Goal: Transaction & Acquisition: Book appointment/travel/reservation

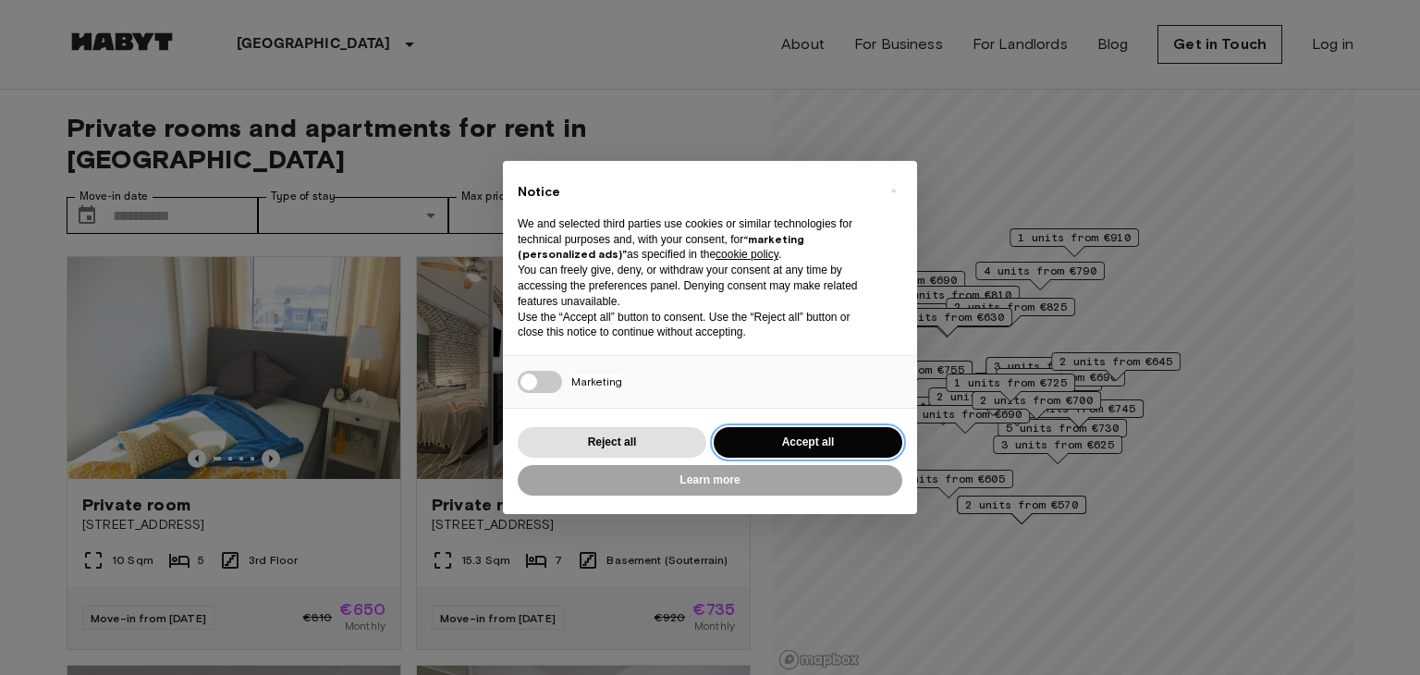
click at [766, 445] on button "Accept all" at bounding box center [808, 442] width 189 height 31
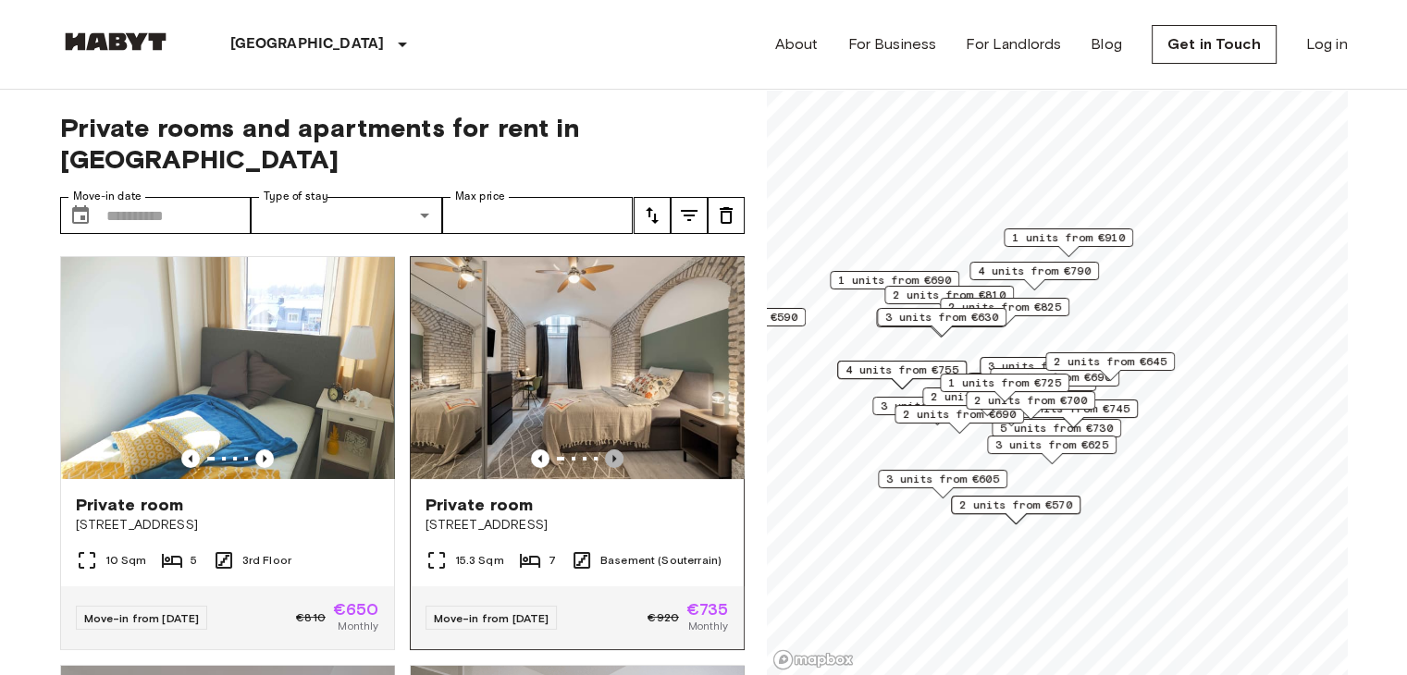
click at [609, 449] on icon "Previous image" at bounding box center [614, 458] width 18 height 18
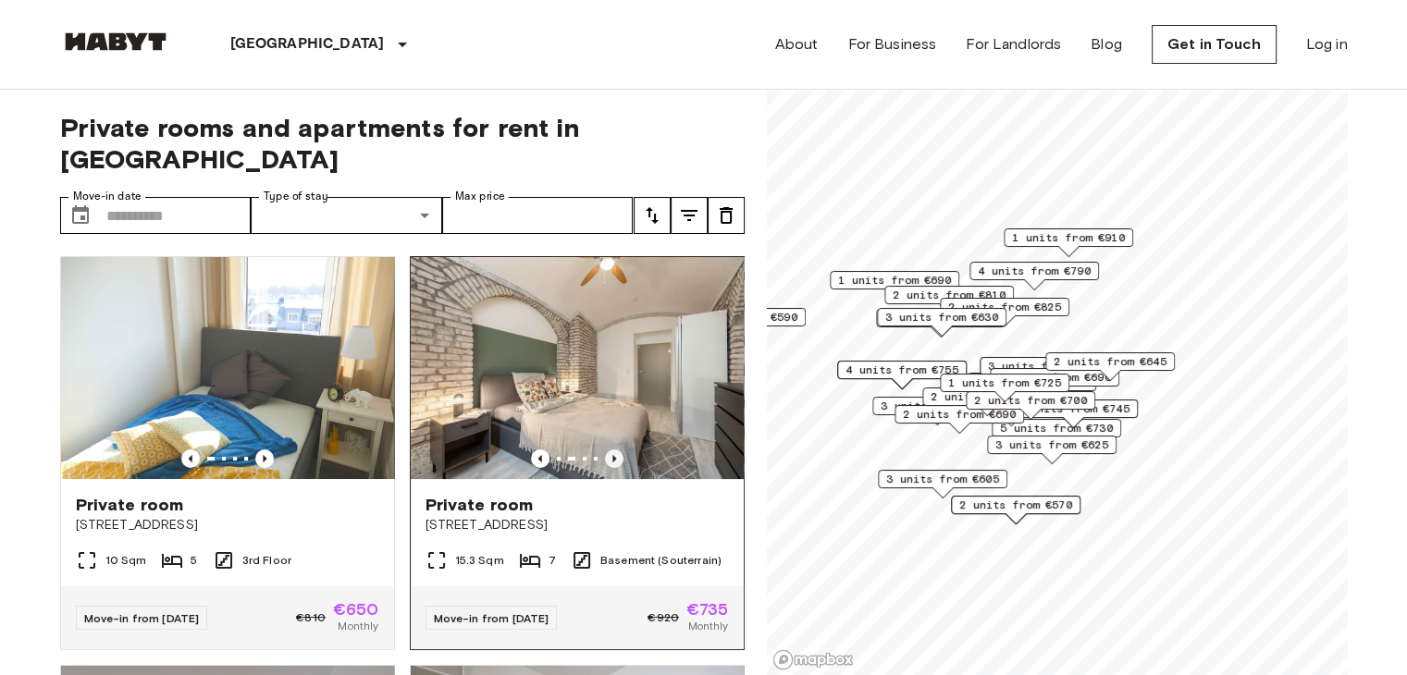
click at [610, 449] on icon "Previous image" at bounding box center [614, 458] width 18 height 18
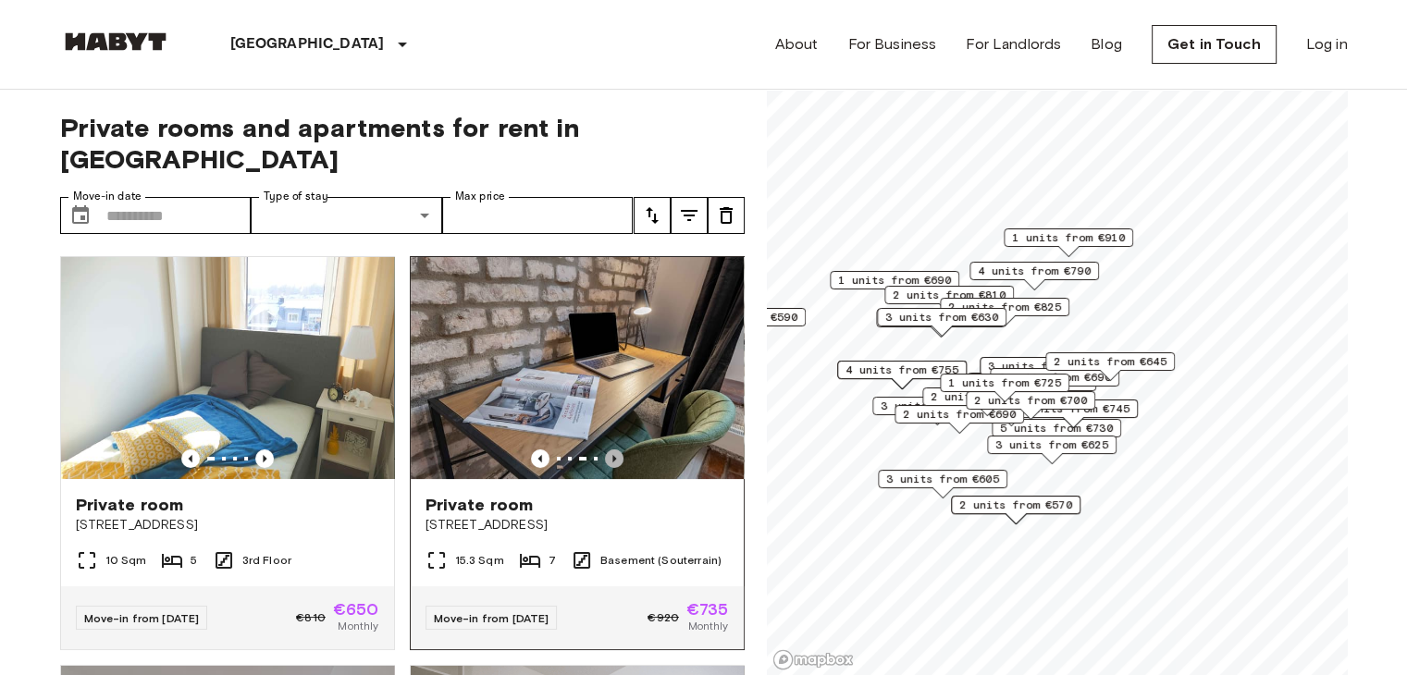
click at [610, 449] on icon "Previous image" at bounding box center [614, 458] width 18 height 18
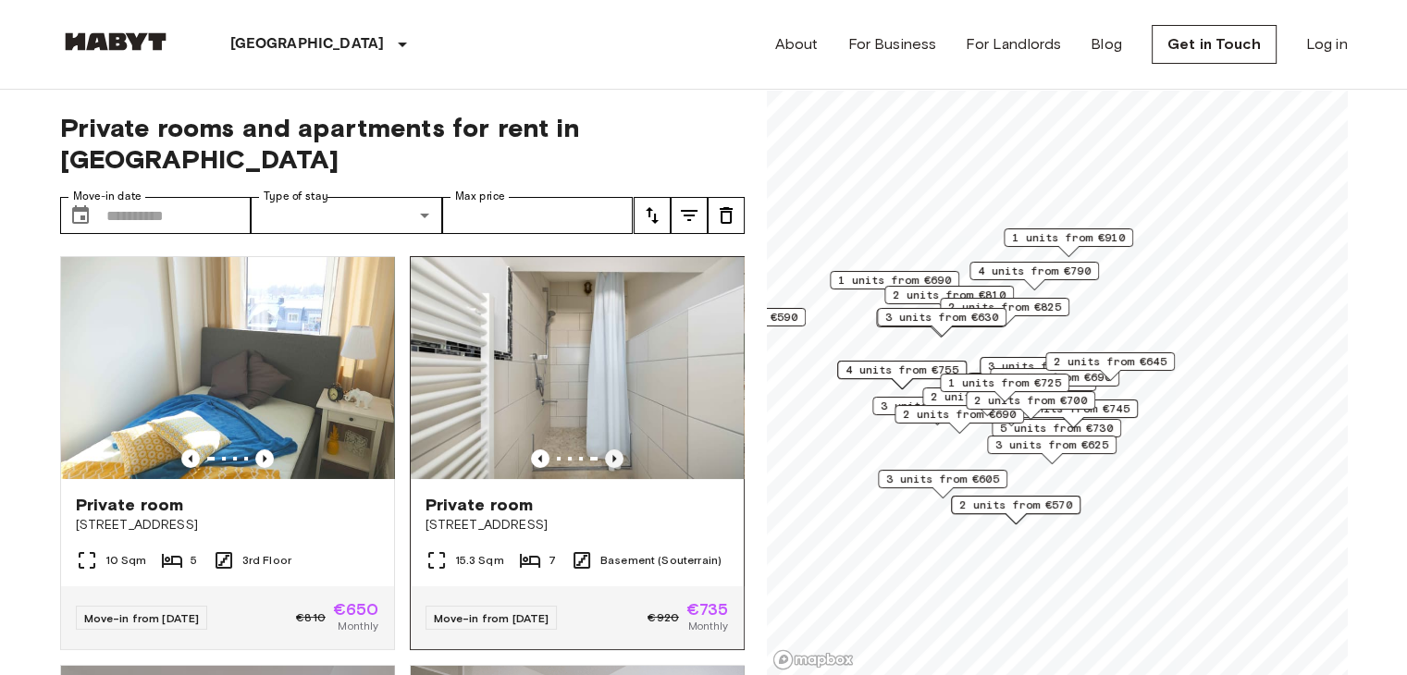
click at [610, 449] on icon "Previous image" at bounding box center [614, 458] width 18 height 18
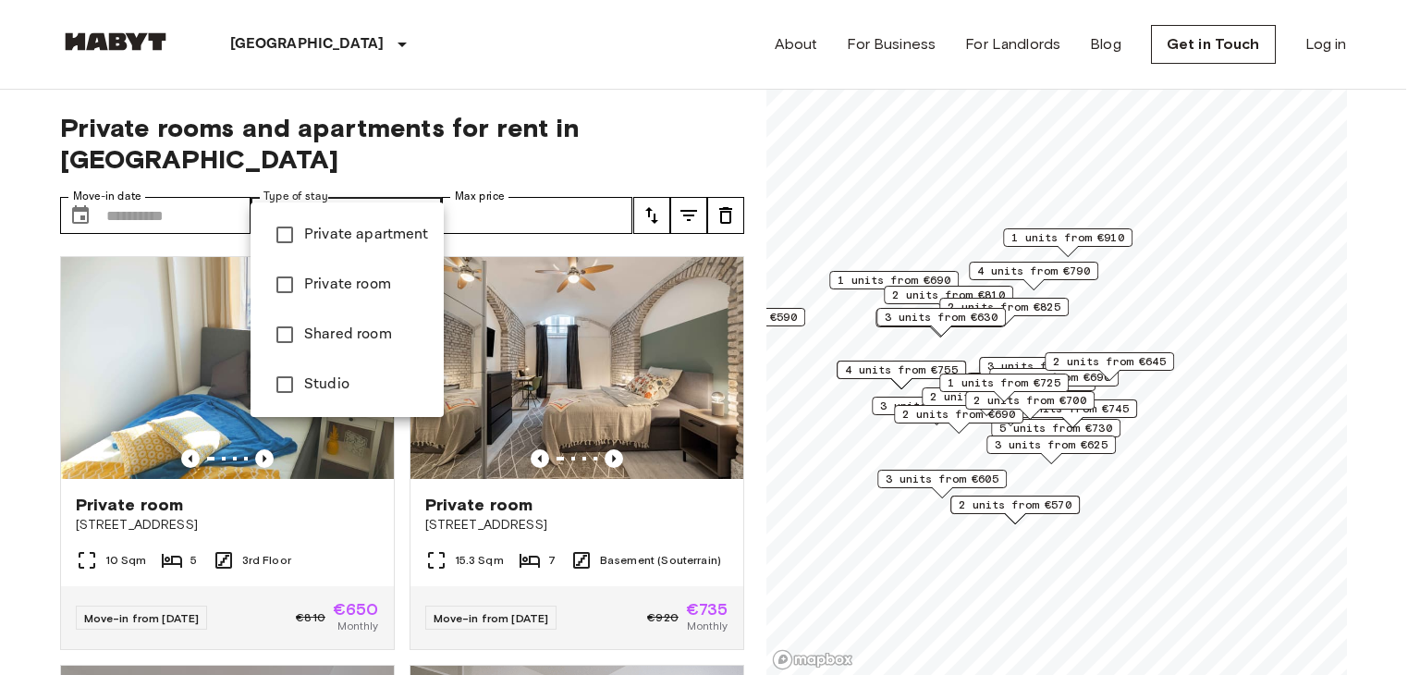
click at [740, 351] on div at bounding box center [710, 337] width 1420 height 675
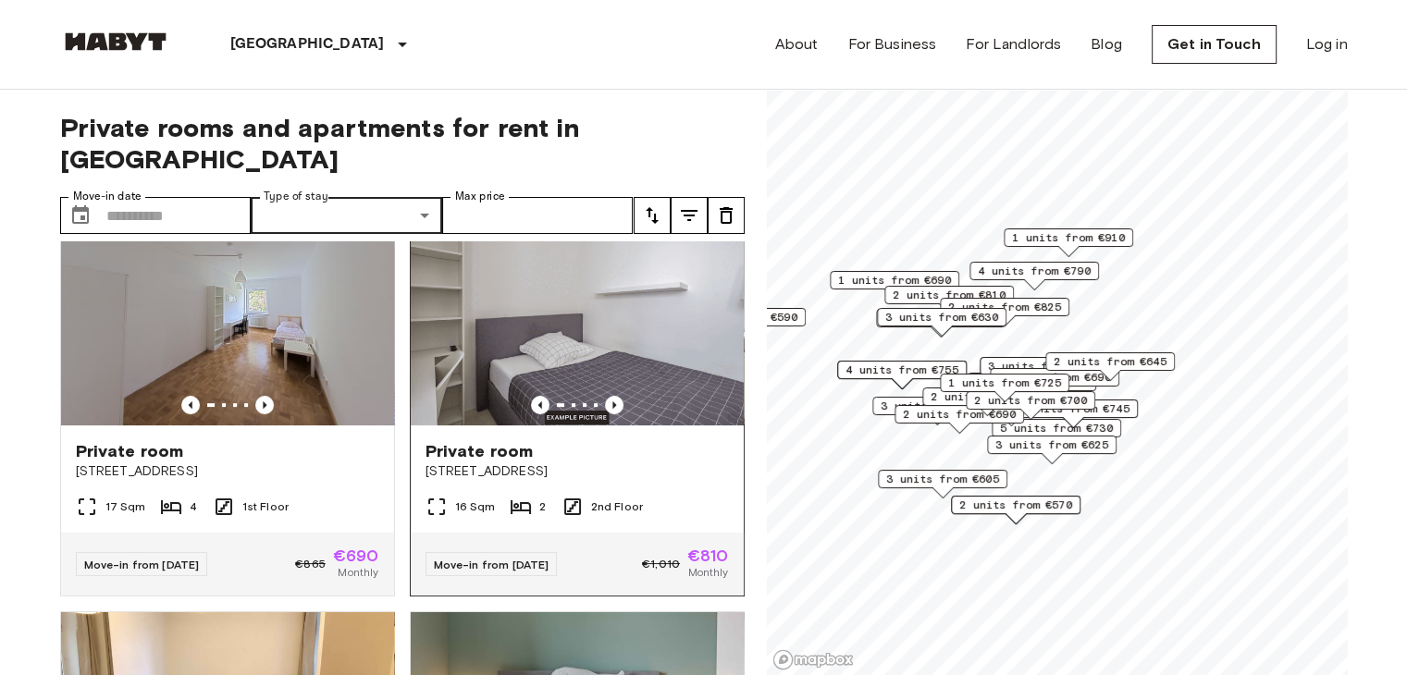
scroll to position [462, 0]
click at [261, 396] on icon "Previous image" at bounding box center [264, 405] width 18 height 18
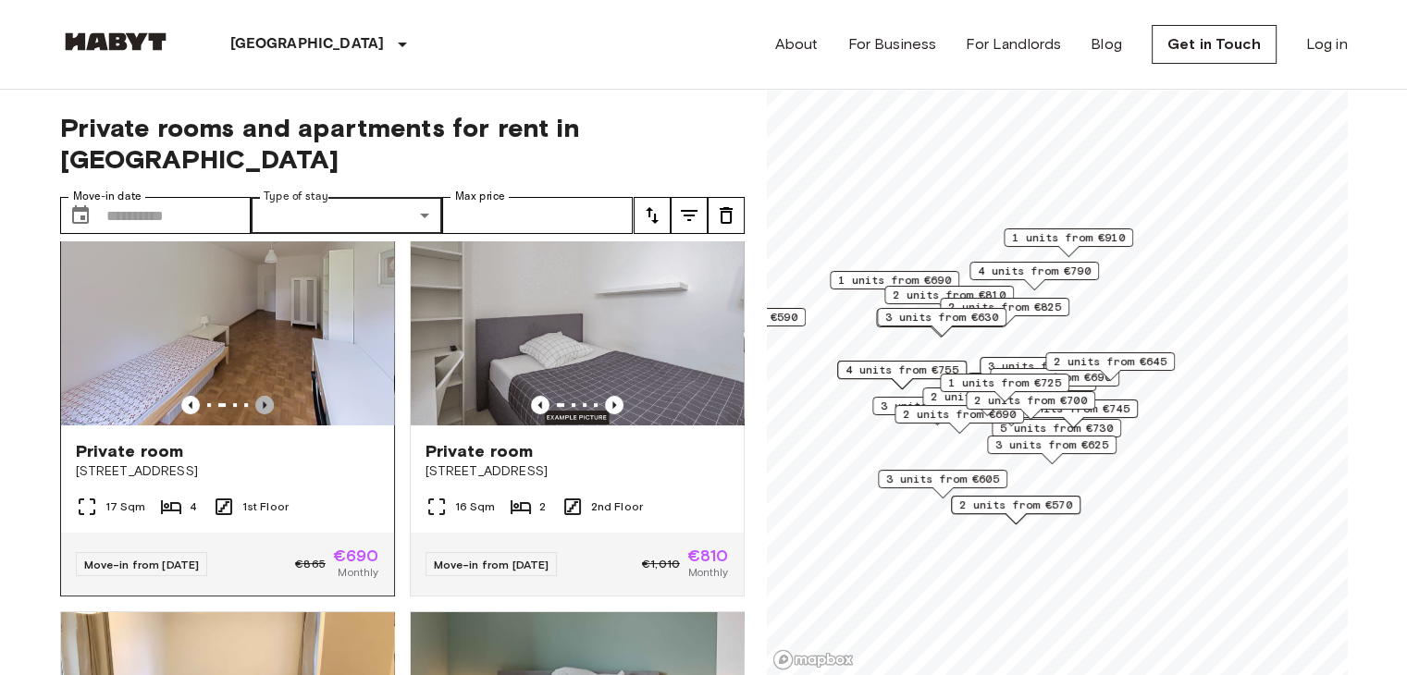
click at [268, 396] on icon "Previous image" at bounding box center [264, 405] width 18 height 18
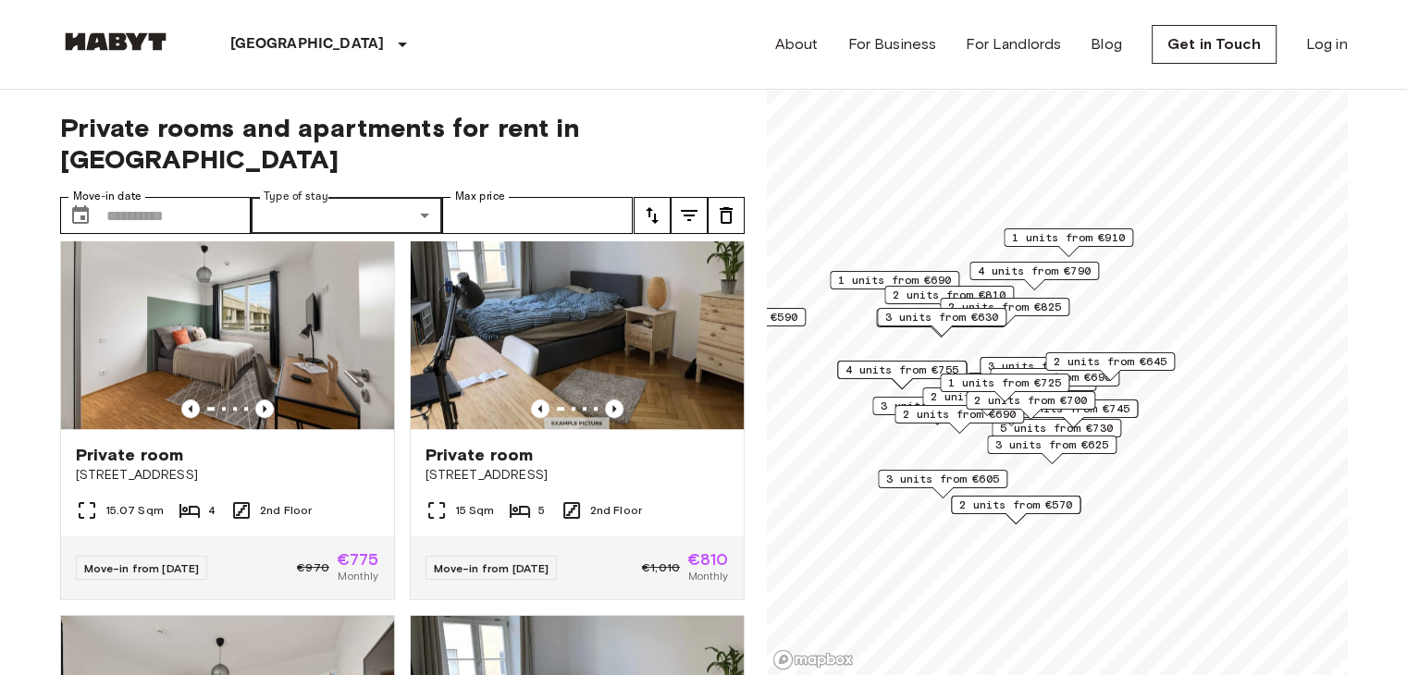
scroll to position [8390, 0]
